Goal: Check status: Check status

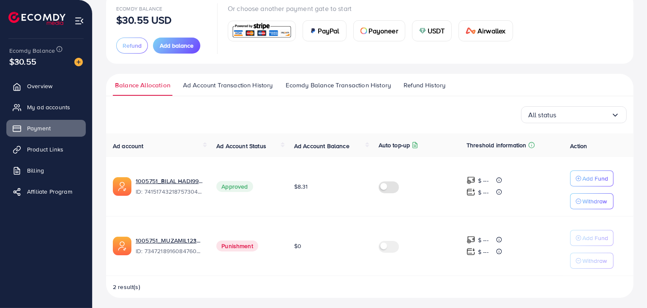
scroll to position [62, 0]
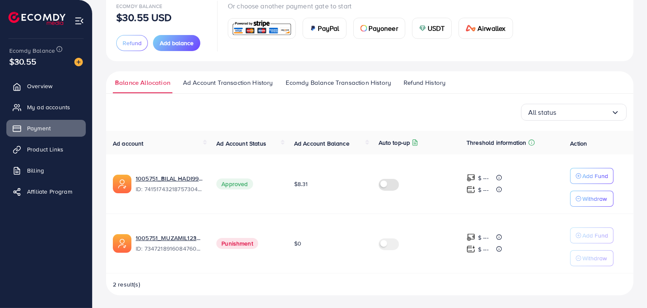
click at [330, 171] on td "$8.31" at bounding box center [329, 185] width 84 height 60
click at [390, 246] on label at bounding box center [391, 244] width 24 height 10
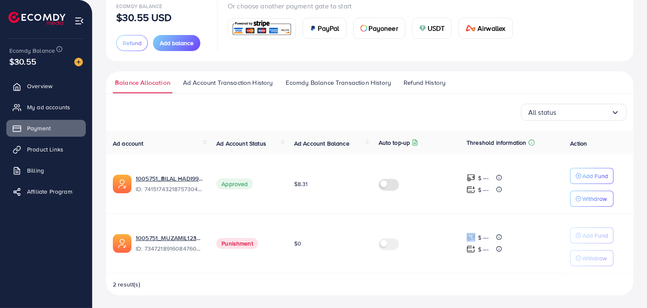
click at [390, 246] on label at bounding box center [391, 244] width 24 height 10
click at [394, 247] on label at bounding box center [391, 244] width 24 height 10
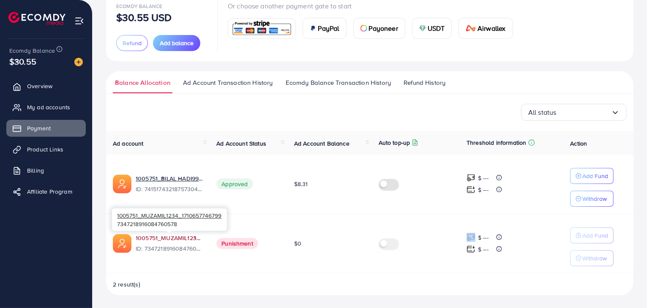
click at [180, 240] on link "1005751_MUZAMIL1234_1710657746799" at bounding box center [169, 238] width 67 height 8
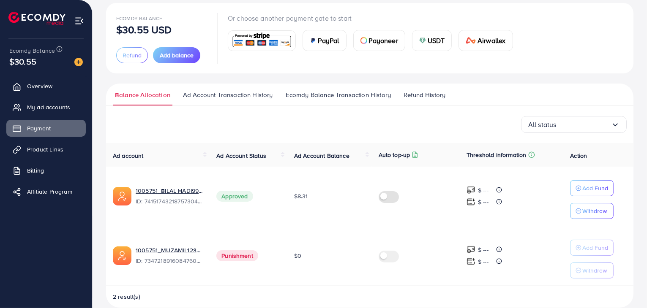
scroll to position [62, 0]
